Goal: Use online tool/utility: Utilize a website feature to perform a specific function

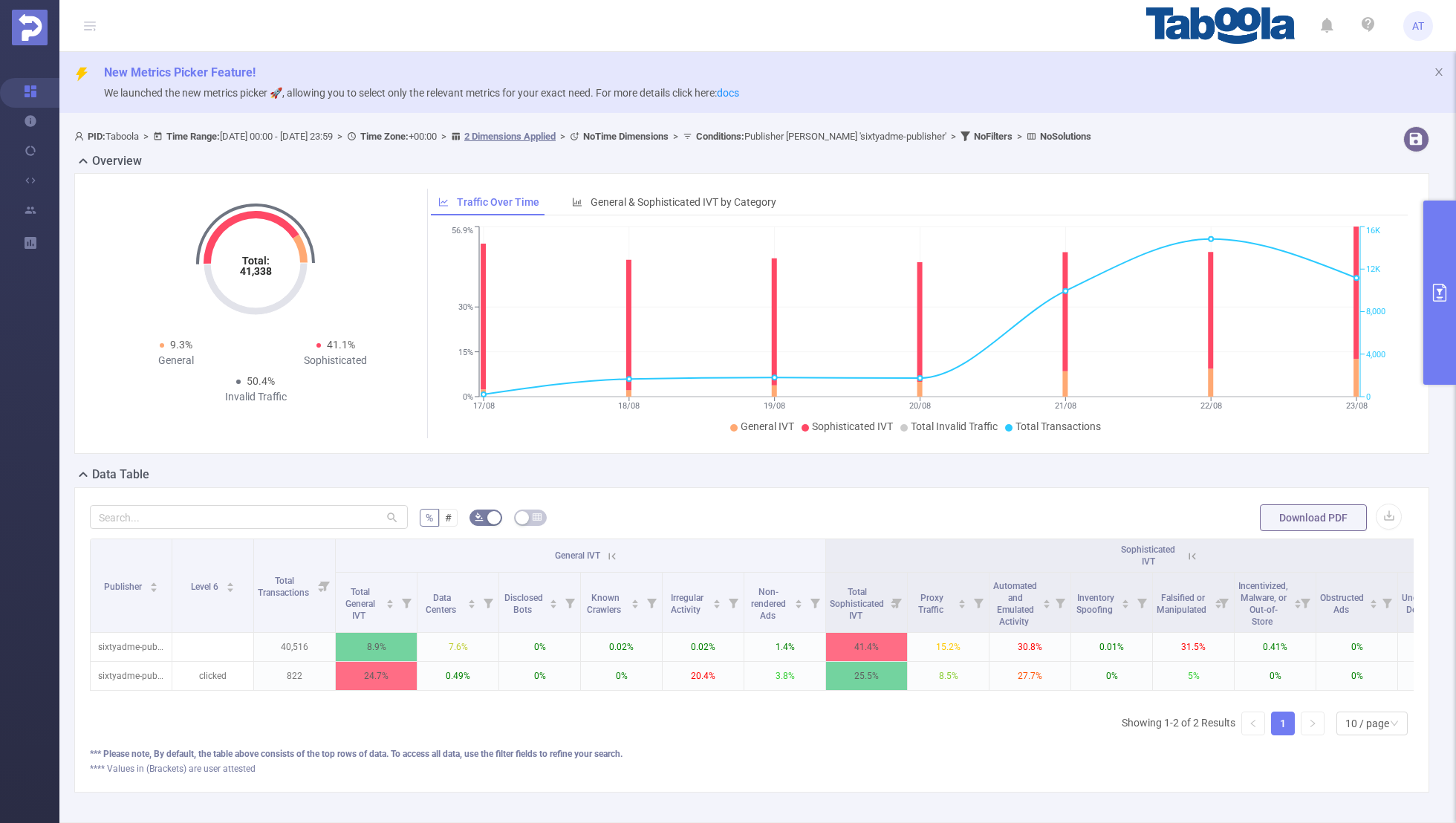
click at [1444, 279] on button "primary" at bounding box center [1440, 293] width 32 height 185
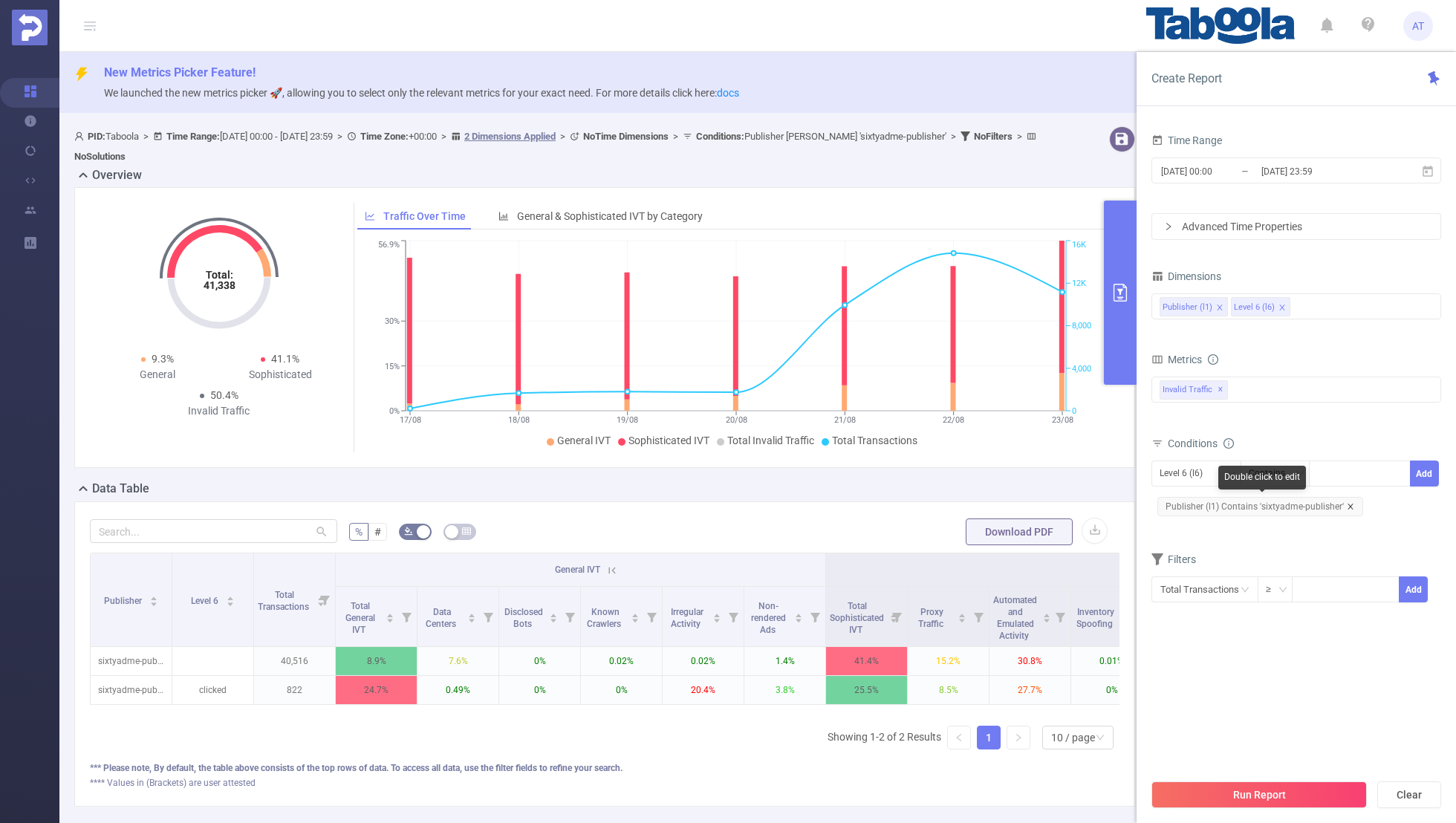
click at [1347, 504] on icon "icon: close" at bounding box center [1351, 506] width 8 height 8
click at [1205, 466] on div "Level 6 (l6)" at bounding box center [1186, 473] width 53 height 25
click at [1183, 505] on li "Publisher (l1)" at bounding box center [1196, 502] width 90 height 24
click at [1339, 472] on div at bounding box center [1359, 473] width 86 height 25
paste input "om-hopnxt2"
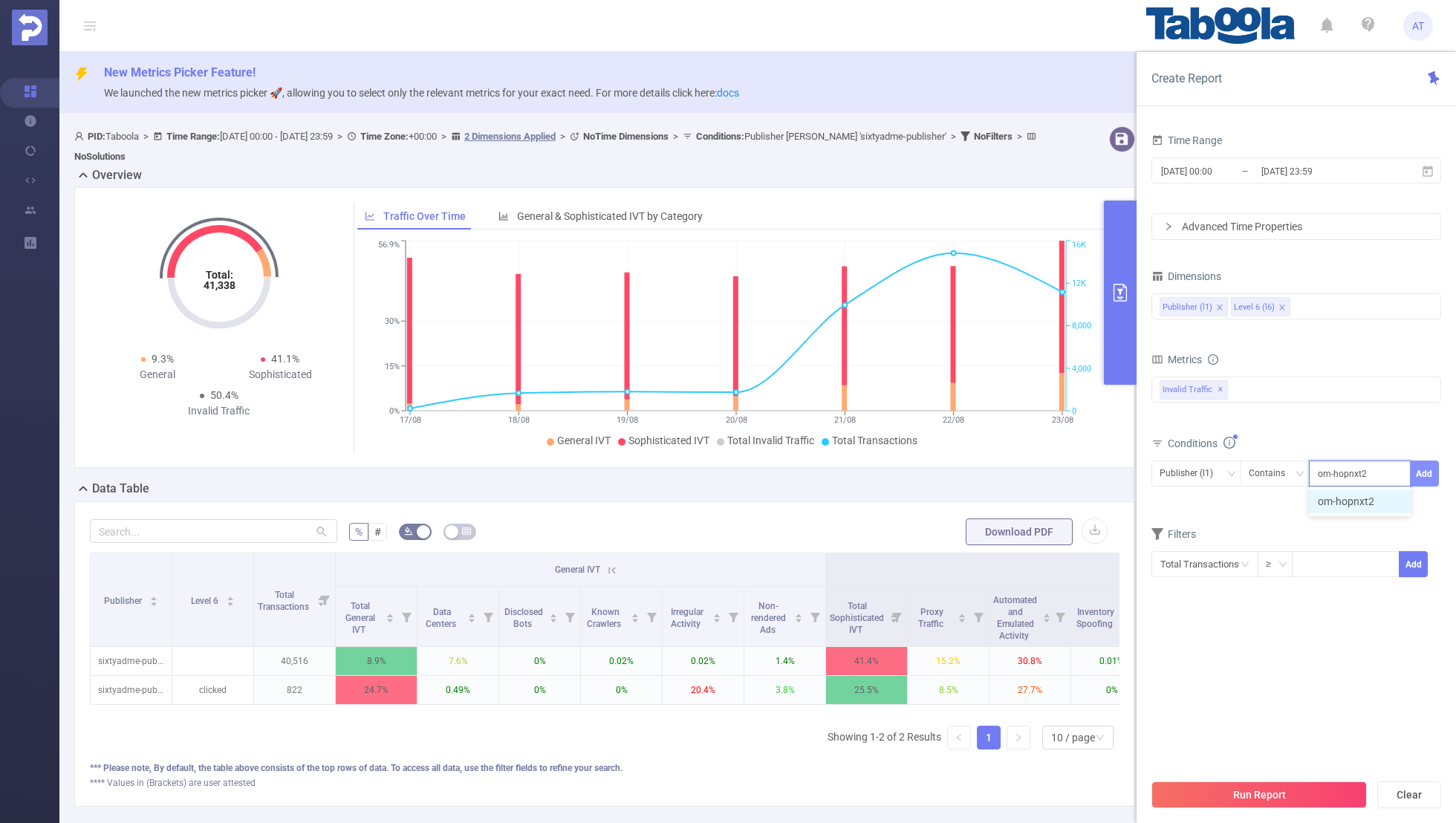
type input "om-hopnxt2"
click at [1417, 469] on button "Add" at bounding box center [1425, 473] width 29 height 26
click at [1303, 533] on form "Dimensions Publisher (l1) Level 6 (l6) Metrics bp_total brand-safety brand_is_s…" at bounding box center [1296, 443] width 290 height 356
click at [1255, 168] on input "[DATE] 00:00" at bounding box center [1220, 171] width 120 height 20
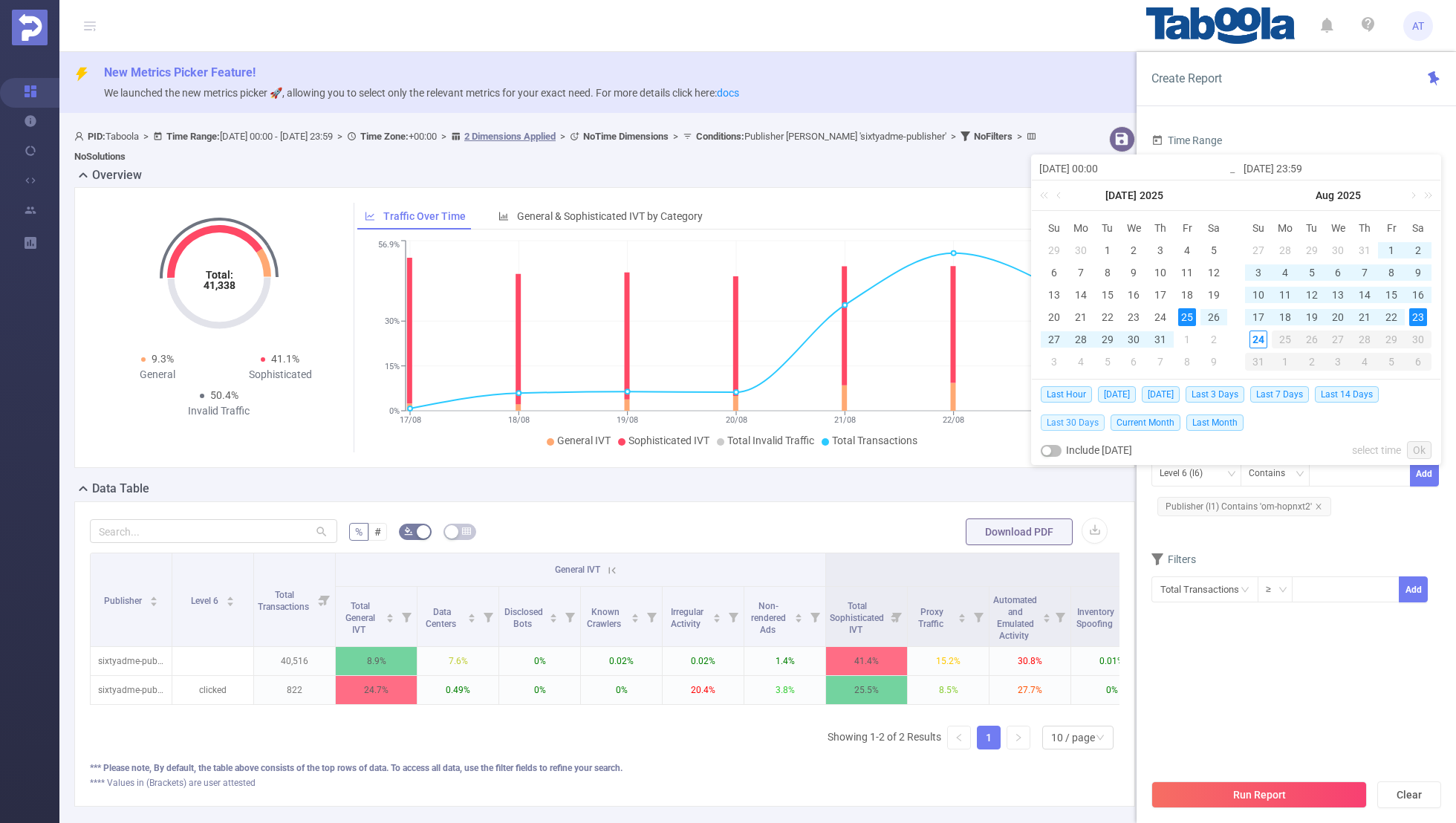
click at [1085, 418] on span "Last 30 Days" at bounding box center [1073, 422] width 64 height 16
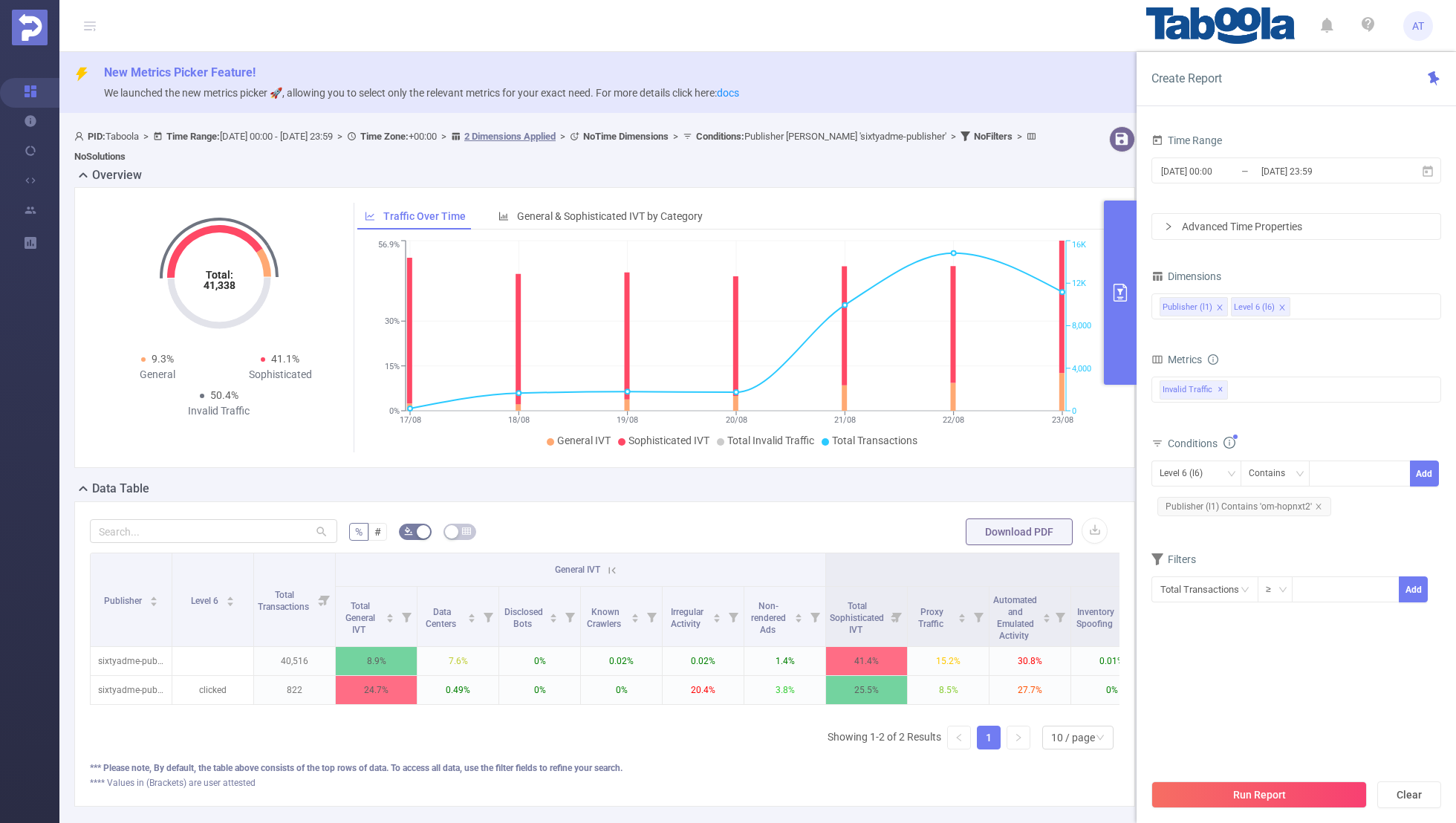
click at [1206, 670] on section "Time Range [DATE] 00:00 _ [DATE] 23:59 Advanced Time Properties Dimensions Publ…" at bounding box center [1296, 450] width 290 height 641
click at [1227, 807] on button "Run Report" at bounding box center [1259, 794] width 216 height 27
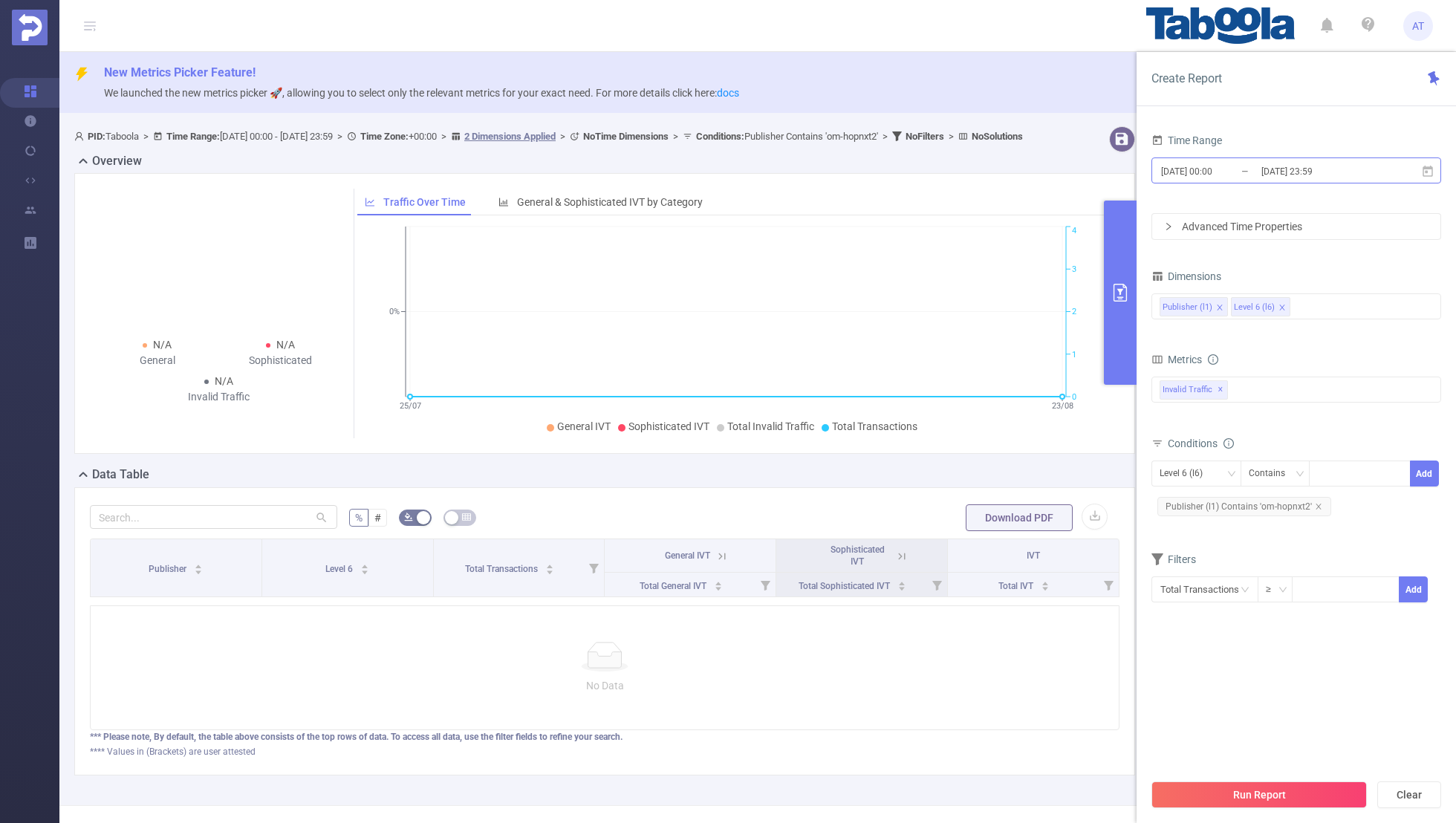
click at [1257, 172] on input "[DATE] 00:00" at bounding box center [1220, 171] width 120 height 20
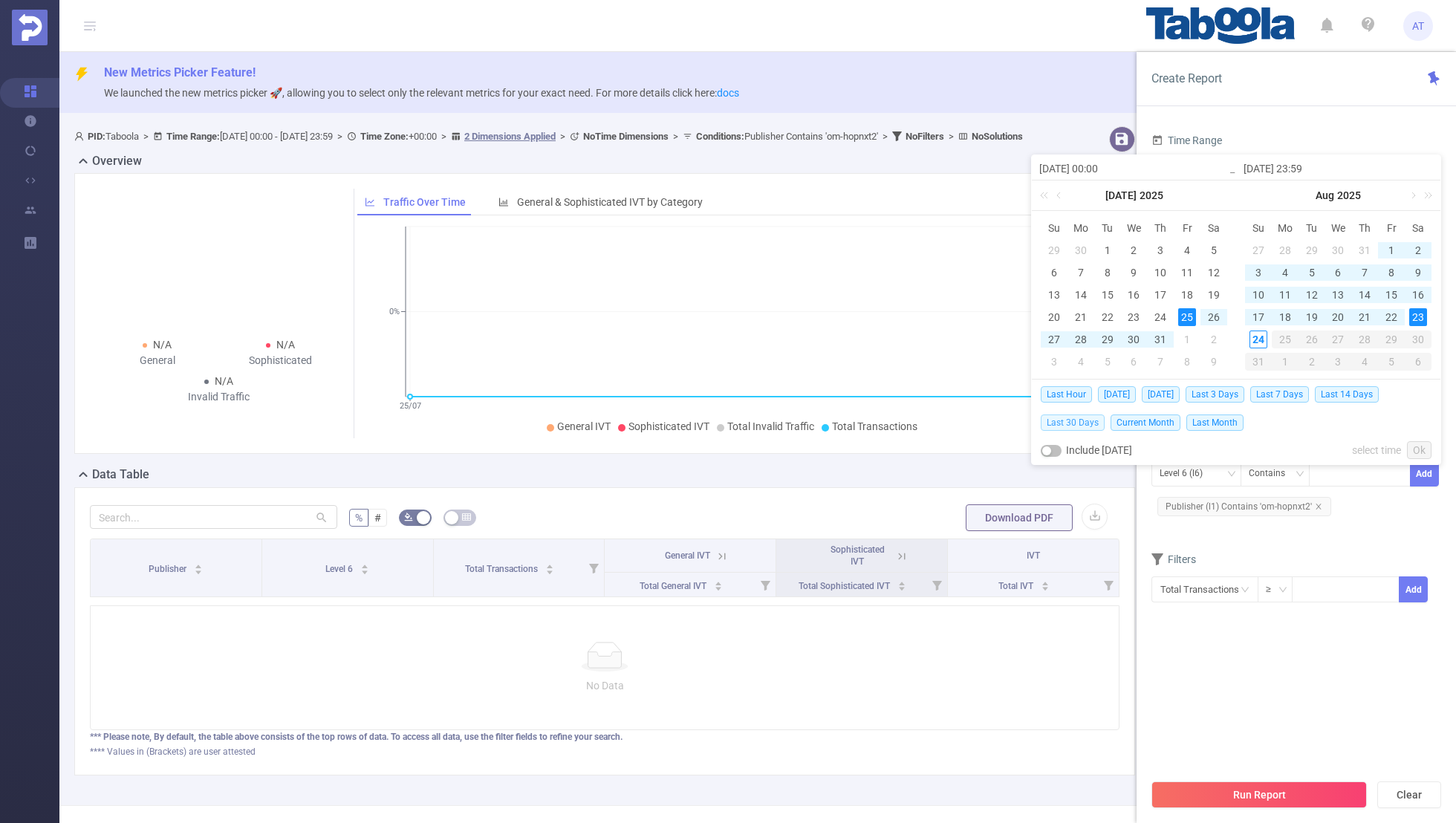
click at [1073, 419] on span "Last 30 Days" at bounding box center [1073, 422] width 64 height 16
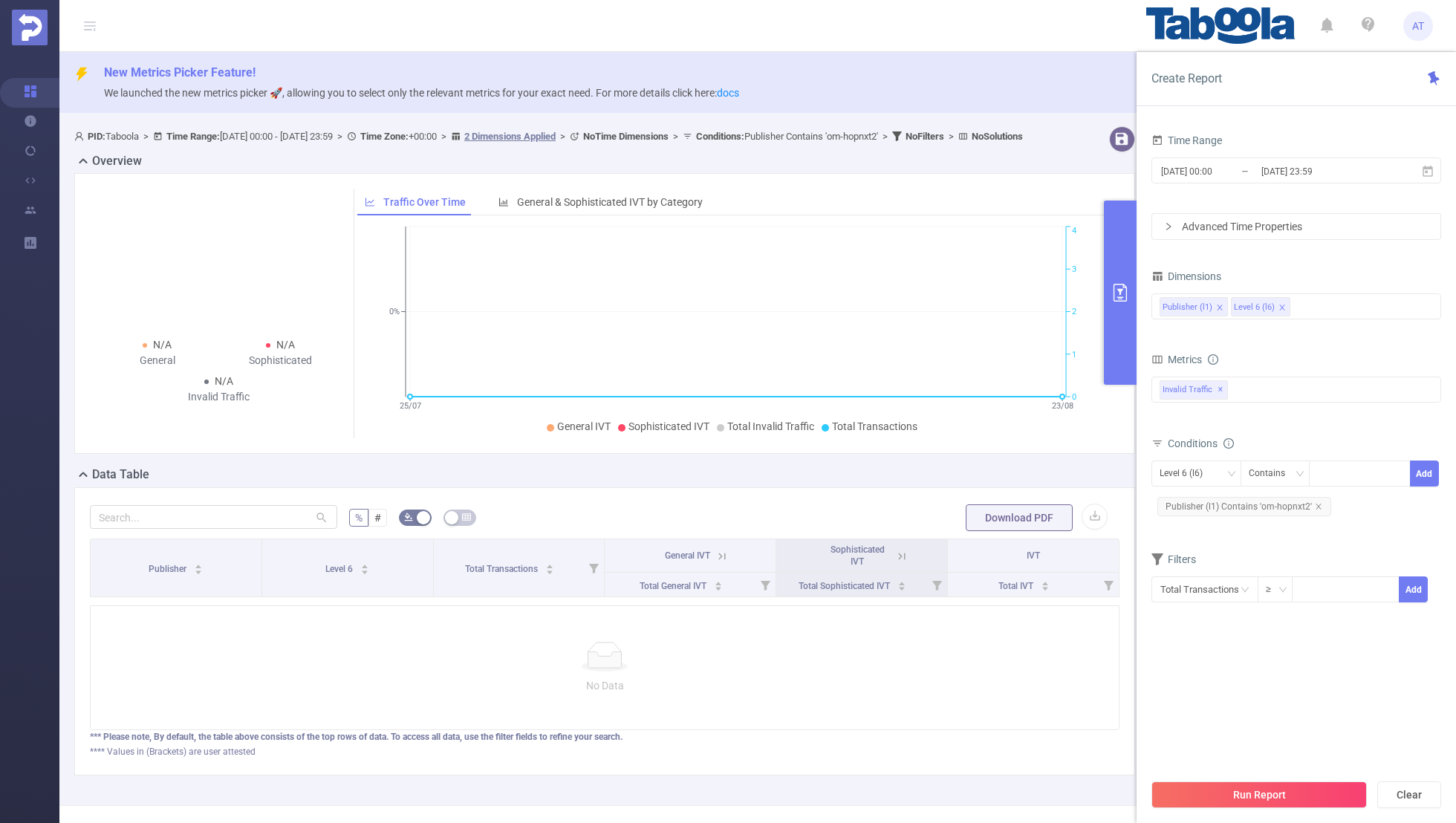
click at [1278, 720] on section "Time Range [DATE] 00:00 _ [DATE] 23:59 Advanced Time Properties Dimensions Publ…" at bounding box center [1296, 450] width 290 height 641
click at [1251, 790] on button "Run Report" at bounding box center [1259, 794] width 216 height 27
click at [1316, 505] on icon "icon: close" at bounding box center [1319, 506] width 5 height 5
click at [1211, 468] on div "Level 6 (l6)" at bounding box center [1186, 473] width 53 height 25
click at [1189, 490] on li "Publisher (l1)" at bounding box center [1196, 502] width 90 height 24
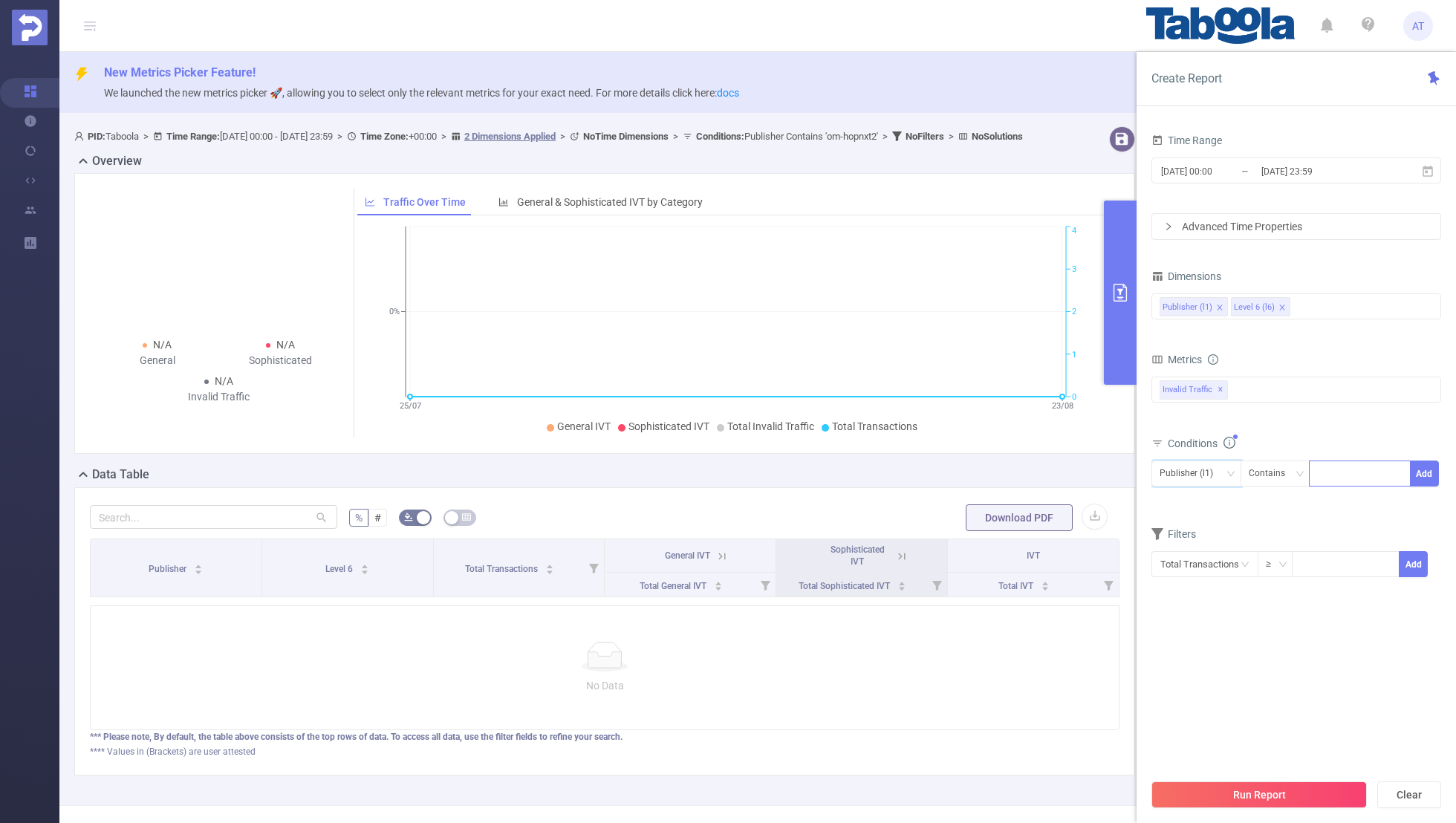
click at [1337, 462] on div at bounding box center [1359, 473] width 86 height 25
paste input "qsmtradinglimited-maryberryrecipes"
type input "qsmtradinglimited-maryberryrecipes"
click at [1432, 477] on button "Add" at bounding box center [1425, 473] width 29 height 26
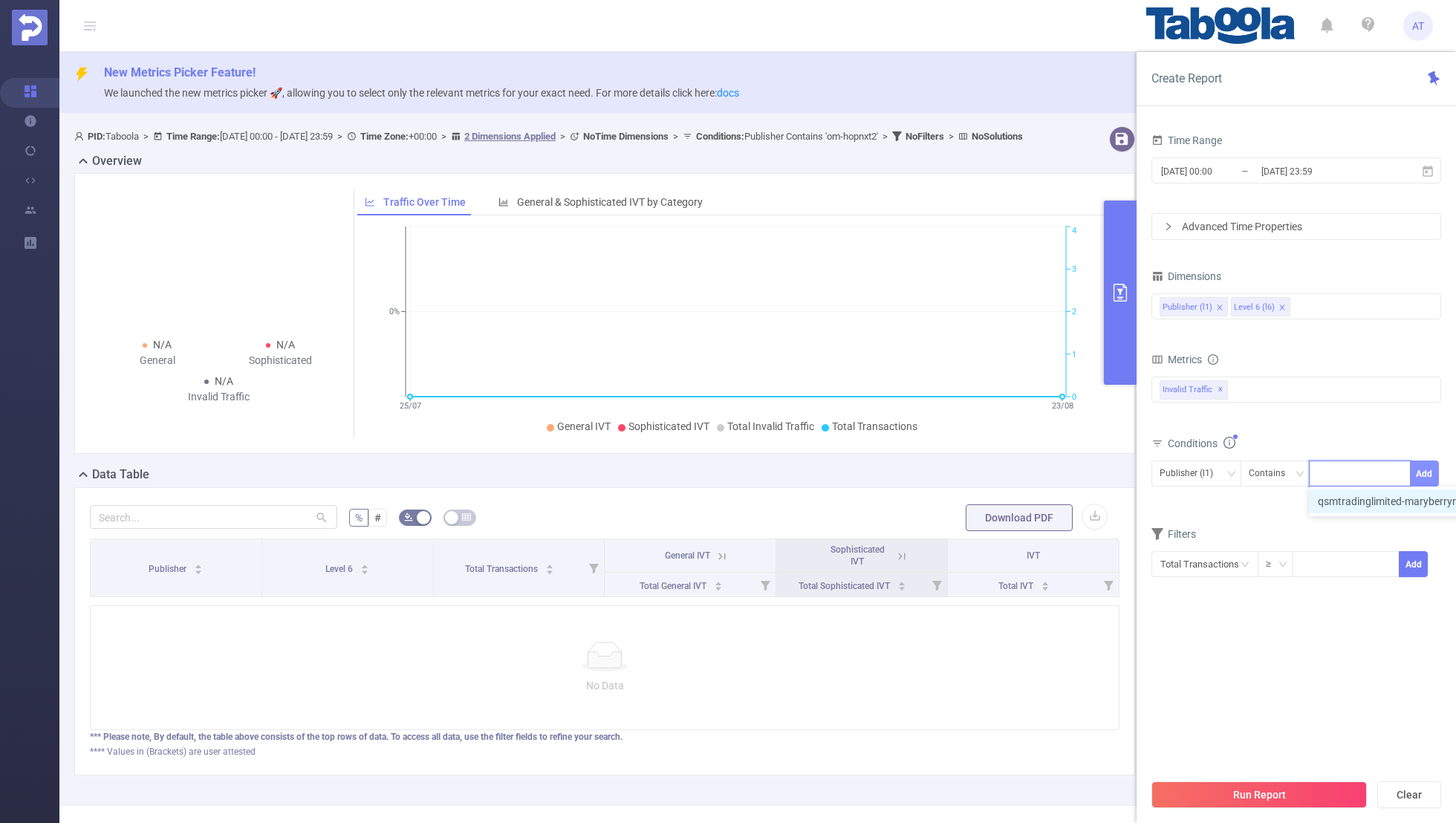
scroll to position [0, 0]
click at [1272, 549] on div "Filters" at bounding box center [1296, 561] width 290 height 25
click at [1217, 167] on input "[DATE] 00:00" at bounding box center [1220, 171] width 120 height 20
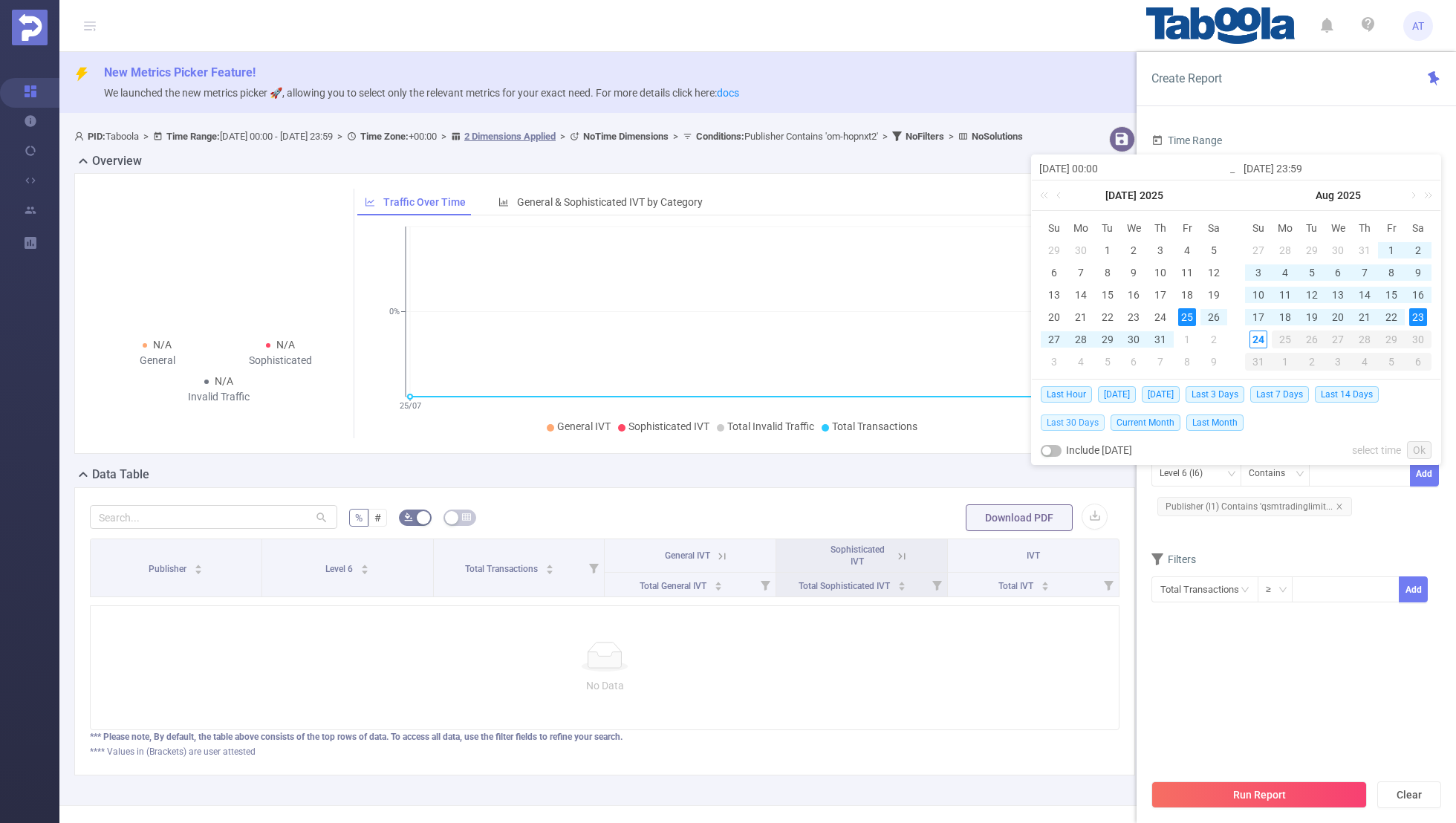
click at [1078, 419] on span "Last 30 Days" at bounding box center [1073, 422] width 64 height 16
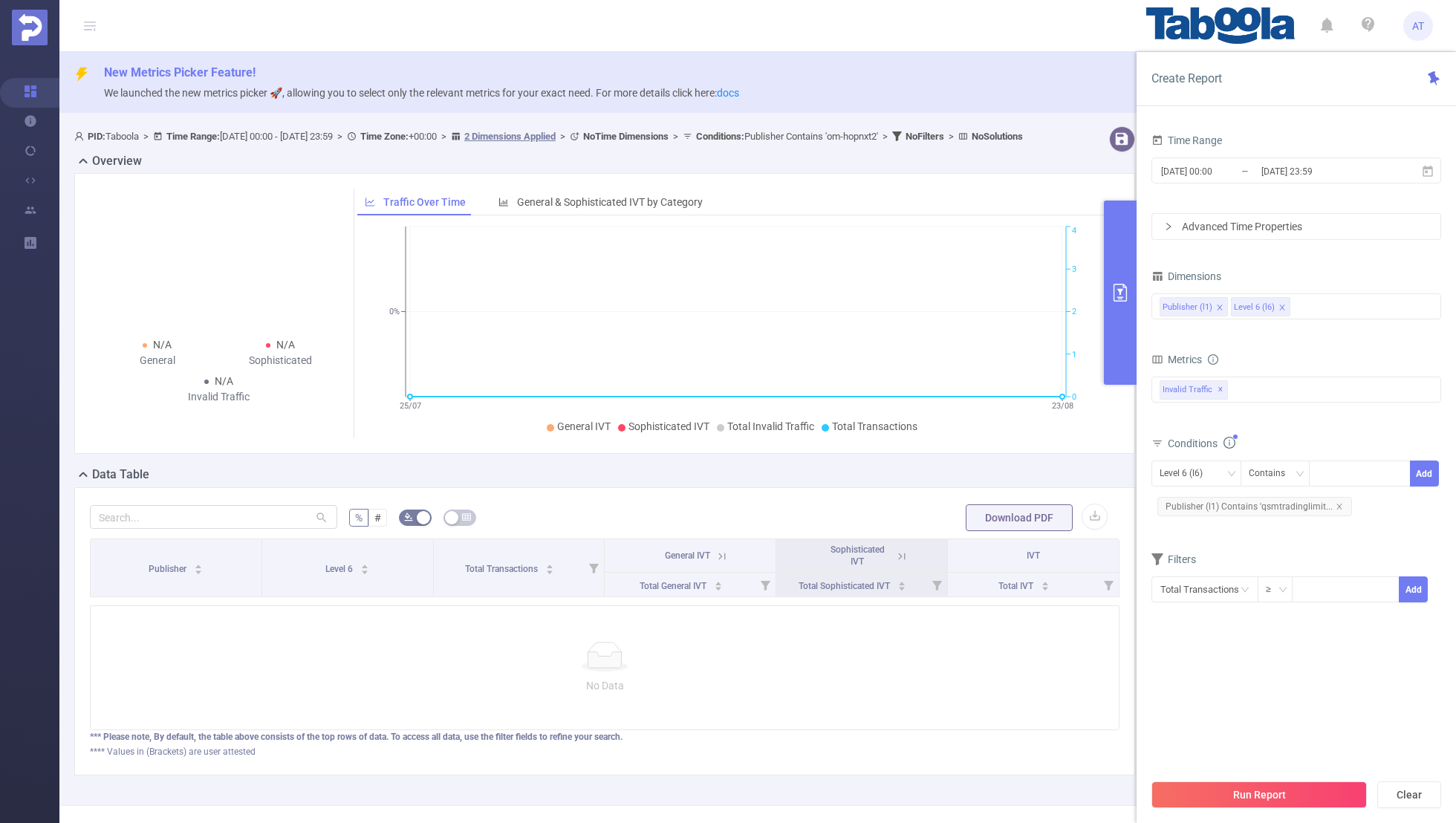
click at [1234, 750] on section "Time Range [DATE] 00:00 _ [DATE] 23:59 Advanced Time Properties Dimensions Publ…" at bounding box center [1296, 450] width 290 height 641
click at [1262, 800] on button "Run Report" at bounding box center [1259, 794] width 216 height 27
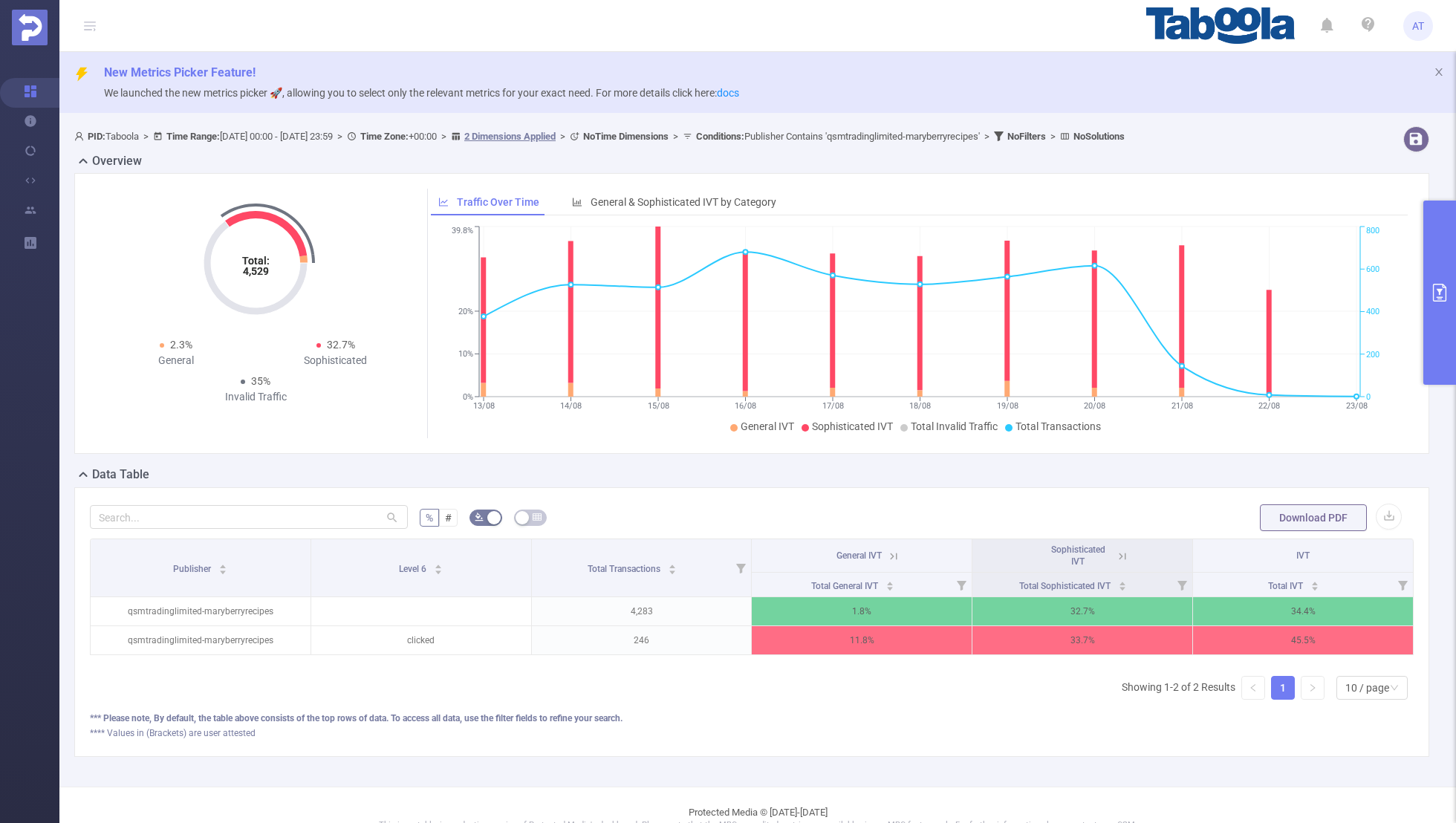
click at [1116, 554] on icon at bounding box center [1122, 556] width 13 height 13
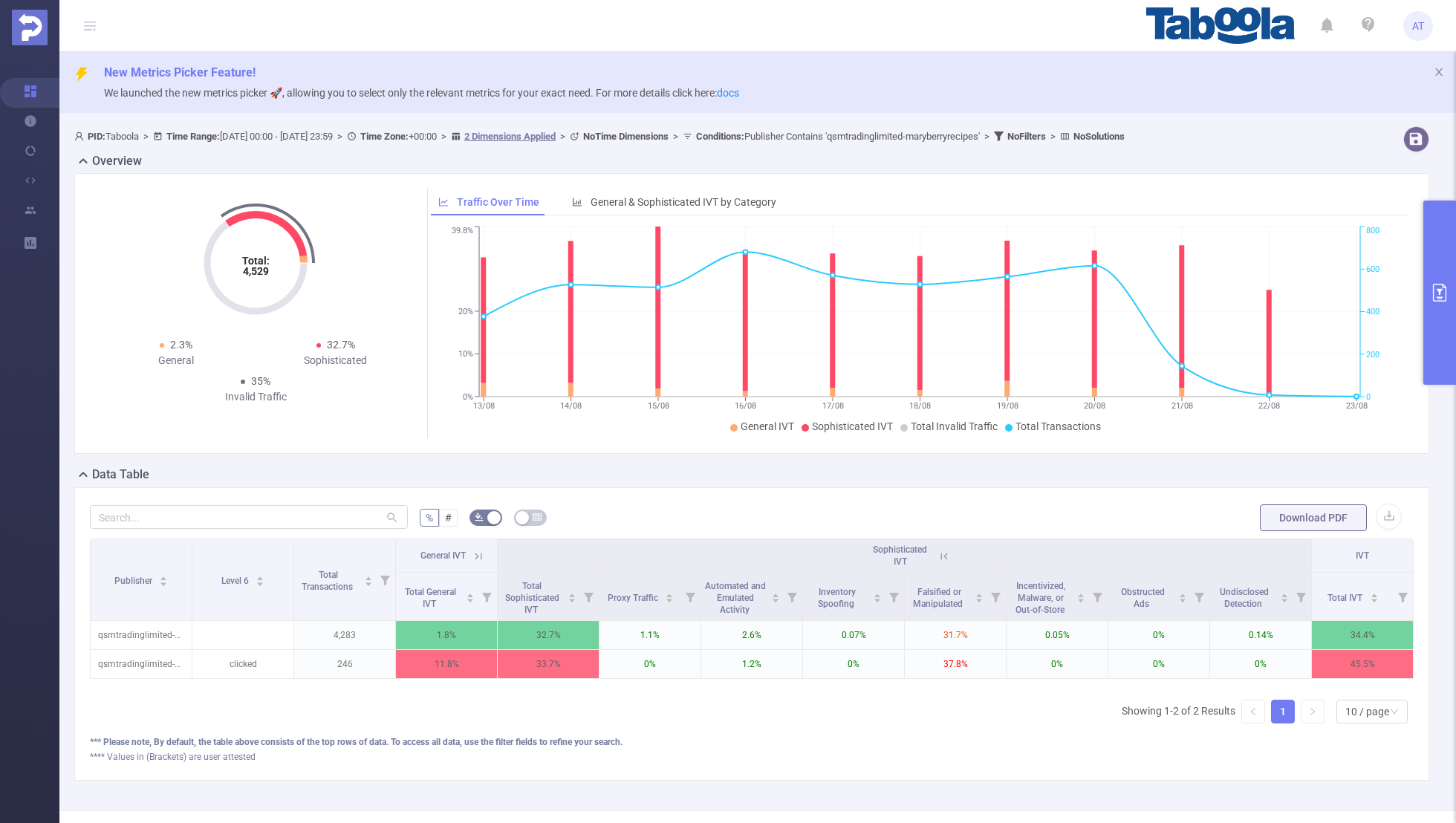
click at [479, 556] on icon at bounding box center [478, 556] width 13 height 13
